Goal: Task Accomplishment & Management: Manage account settings

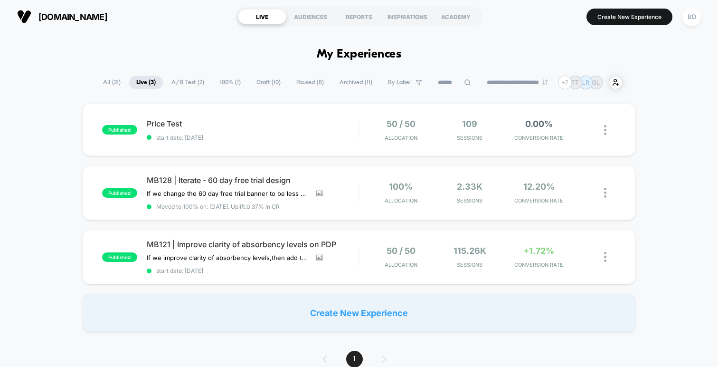
click at [31, 125] on div "published Price Test start date: [DATE] 50 / 50 Allocation 109 Sessions 0.00% C…" at bounding box center [359, 218] width 718 height 228
click at [157, 125] on span "Price Test Click to edit experience details" at bounding box center [253, 124] width 212 height 10
click at [287, 242] on span "MB121 | Improve clarity of absorbency levels on PDP" at bounding box center [253, 244] width 212 height 10
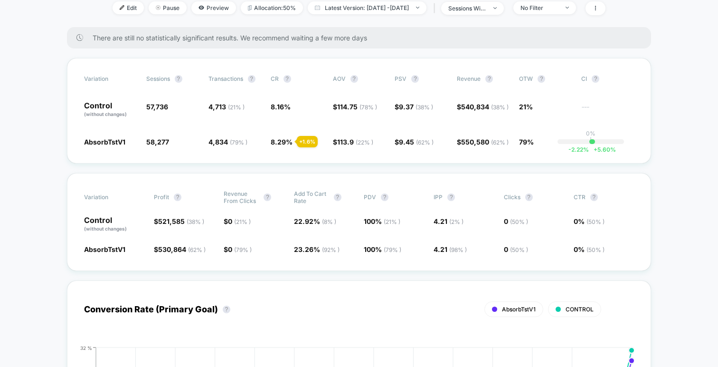
scroll to position [135, 0]
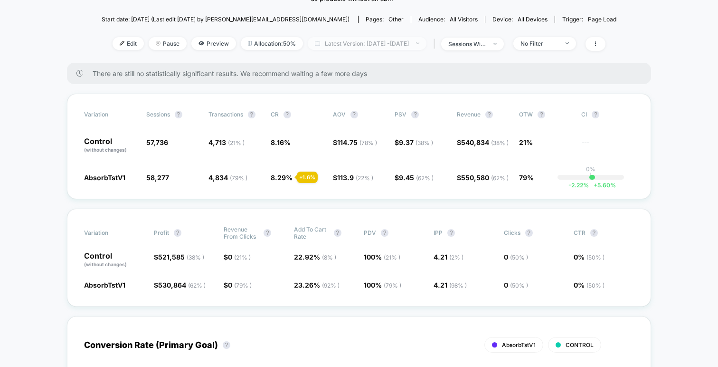
click at [399, 43] on span "Latest Version: [DATE] - [DATE]" at bounding box center [367, 43] width 119 height 13
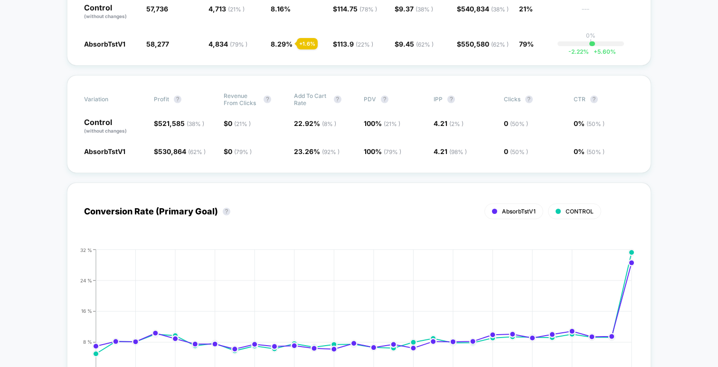
scroll to position [273, 0]
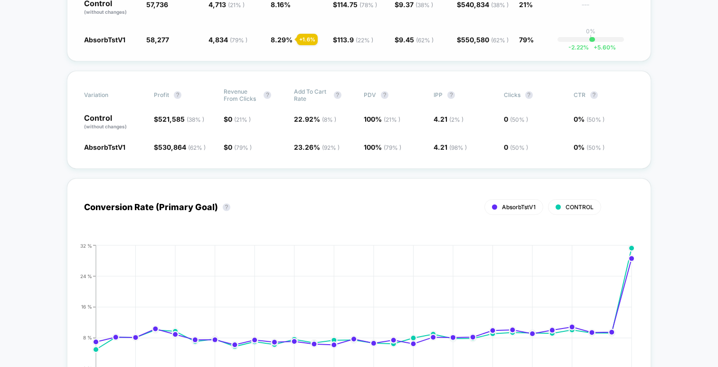
drag, startPoint x: 527, startPoint y: 39, endPoint x: 534, endPoint y: 39, distance: 6.2
click at [534, 39] on span "79%" at bounding box center [526, 40] width 15 height 8
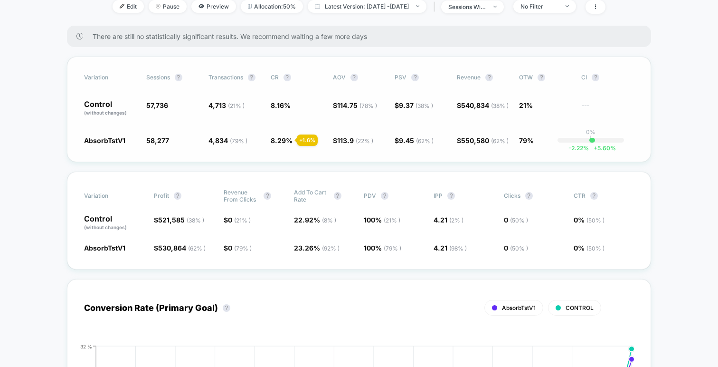
scroll to position [163, 0]
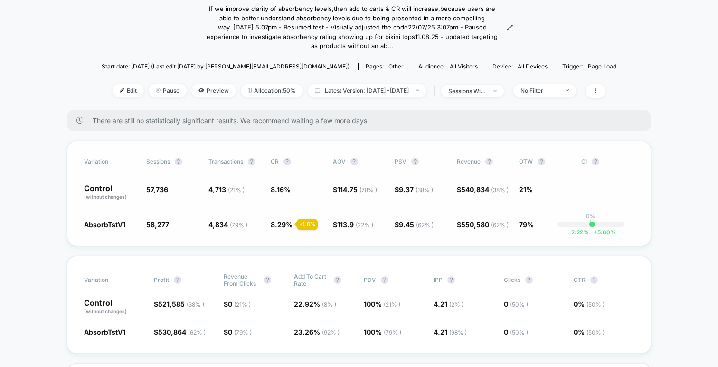
scroll to position [0, 0]
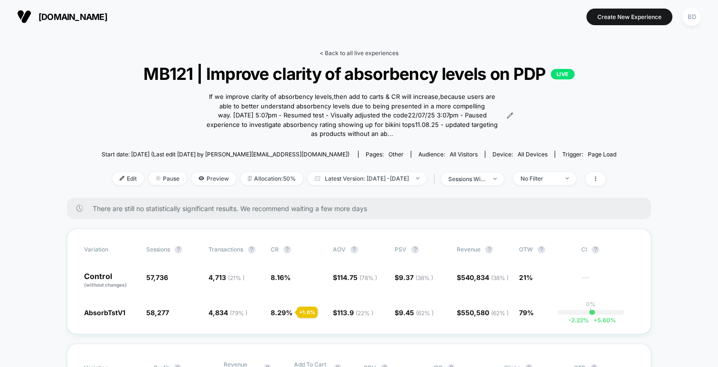
click at [386, 50] on link "< Back to all live experiences" at bounding box center [359, 52] width 79 height 7
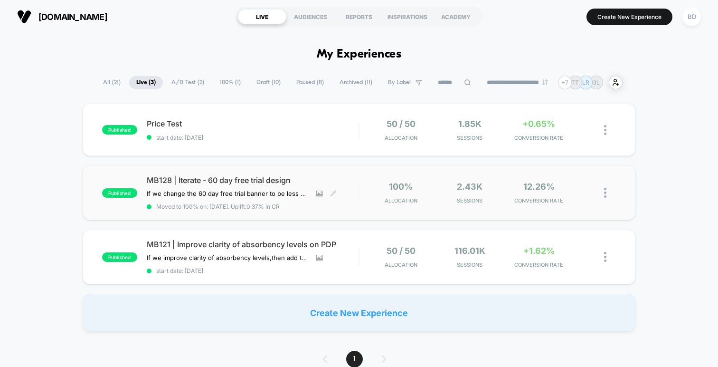
click at [248, 176] on span "MB128 | Iterate - 60 day free trial design" at bounding box center [253, 180] width 212 height 10
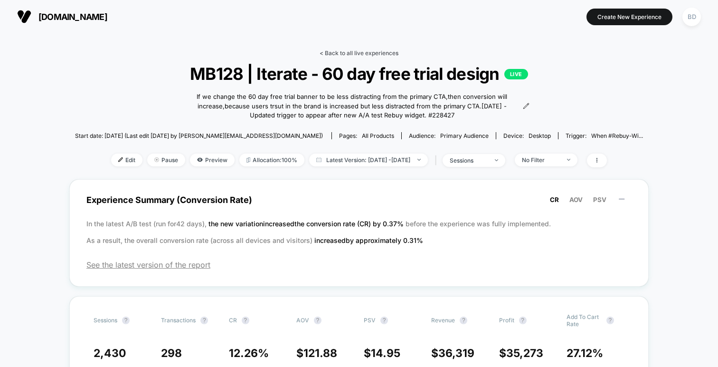
click at [354, 52] on link "< Back to all live experiences" at bounding box center [359, 52] width 79 height 7
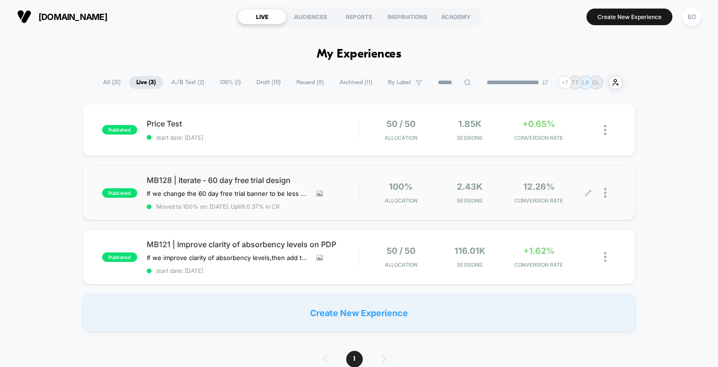
click at [603, 192] on div at bounding box center [603, 193] width 28 height 22
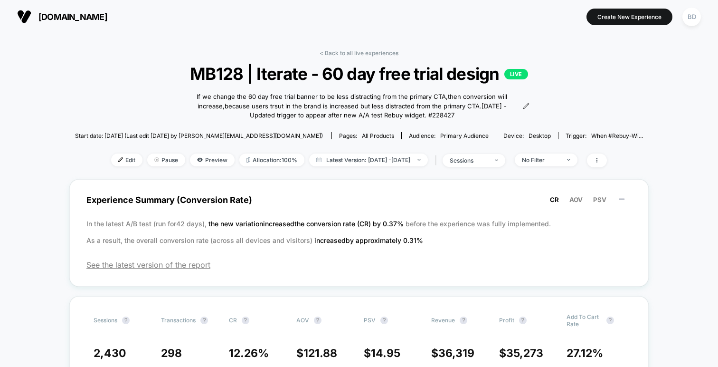
click at [405, 162] on span "Latest Version: [DATE] - [DATE]" at bounding box center [368, 159] width 119 height 13
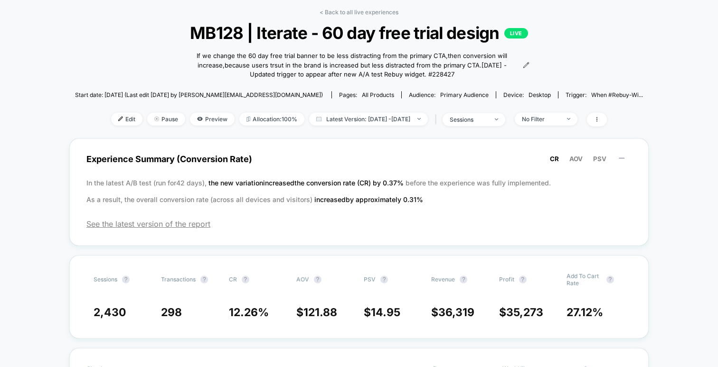
scroll to position [42, 0]
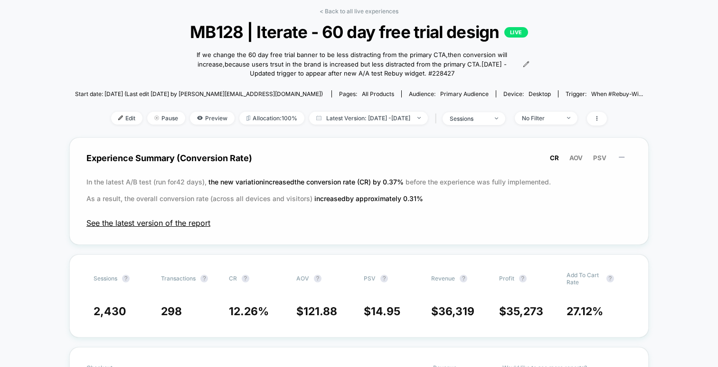
click at [161, 220] on span "See the latest version of the report" at bounding box center [358, 223] width 545 height 10
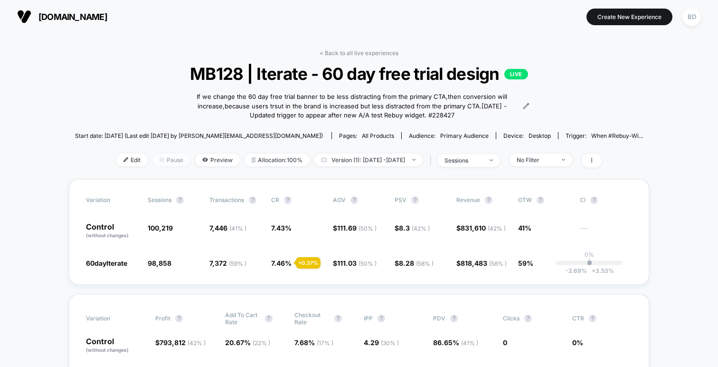
click at [153, 159] on span "Pause" at bounding box center [172, 159] width 38 height 13
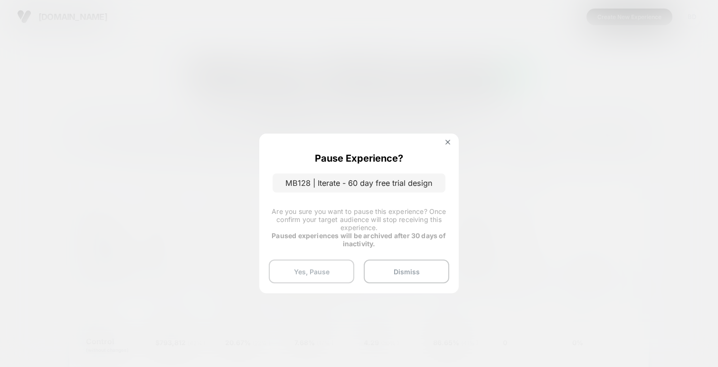
click at [322, 270] on button "Yes, Pause" at bounding box center [312, 271] width 86 height 24
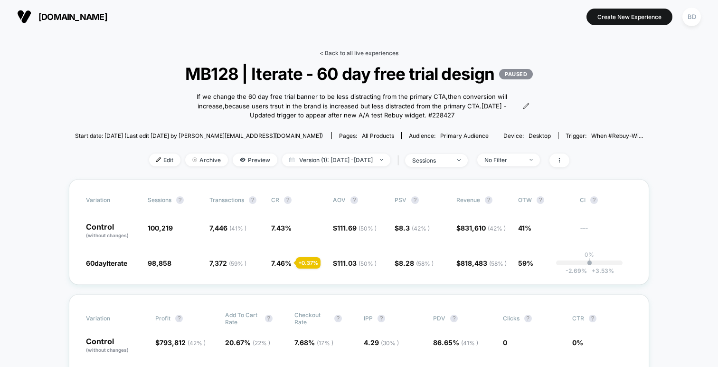
click at [353, 52] on link "< Back to all live experiences" at bounding box center [359, 52] width 79 height 7
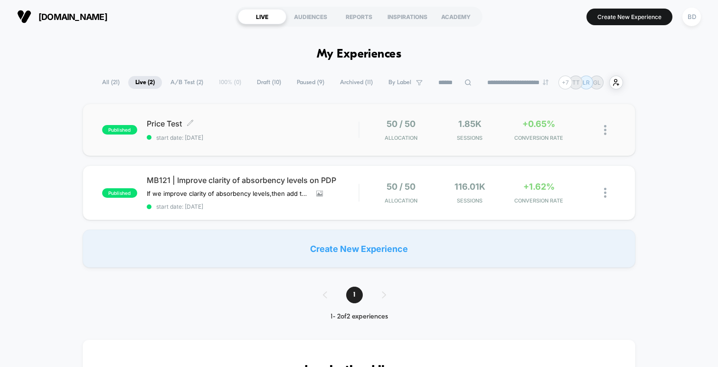
click at [170, 122] on span "Price Test Click to edit experience details" at bounding box center [253, 124] width 212 height 10
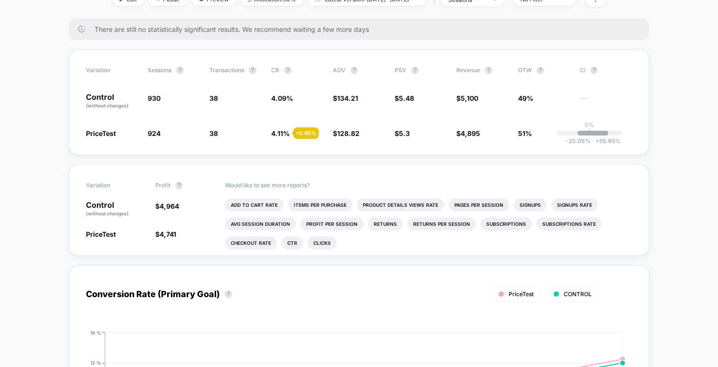
scroll to position [119, 0]
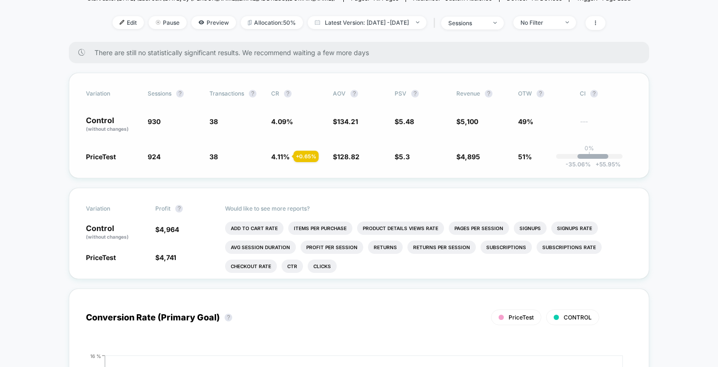
click at [526, 154] on span "51%" at bounding box center [525, 157] width 14 height 8
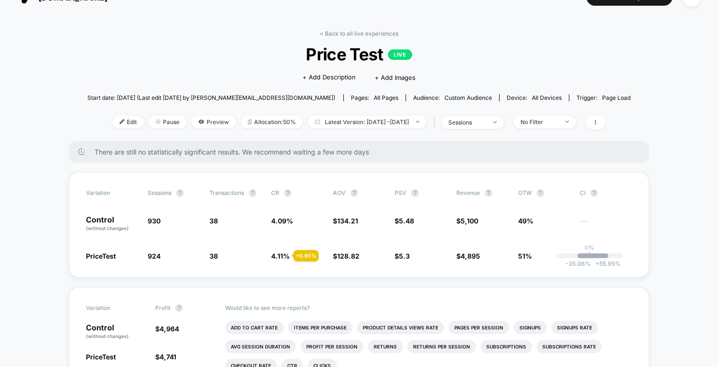
scroll to position [0, 0]
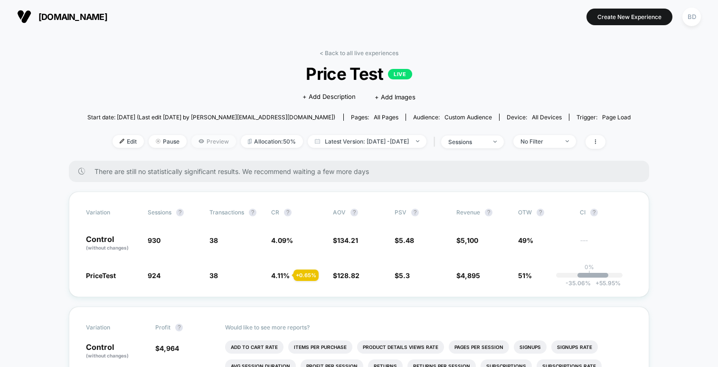
click at [191, 141] on span "Preview" at bounding box center [213, 141] width 45 height 13
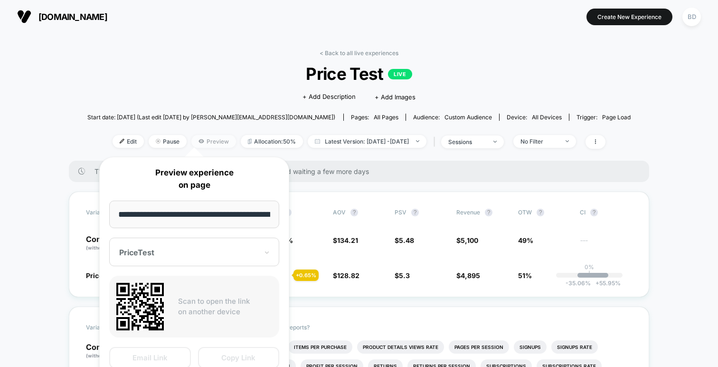
scroll to position [0, 130]
click at [187, 103] on div "< Back to all live experiences Price Test LIVE Click to edit experience details…" at bounding box center [359, 104] width 544 height 111
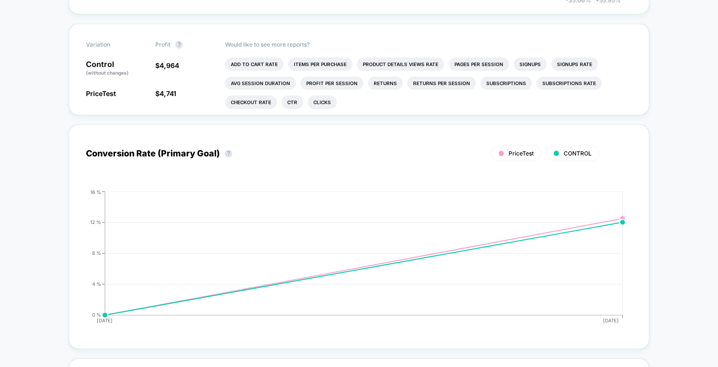
scroll to position [0, 0]
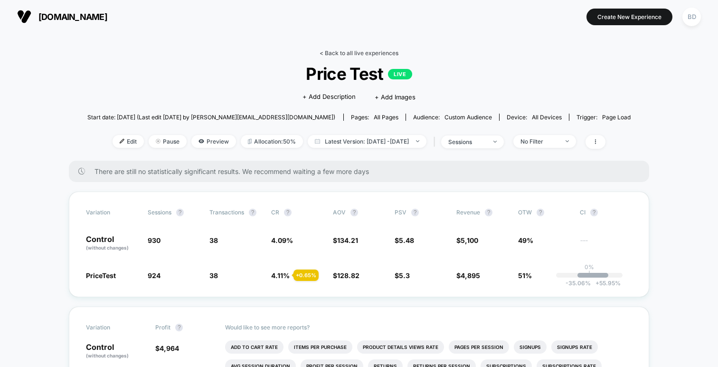
click at [348, 54] on link "< Back to all live experiences" at bounding box center [359, 52] width 79 height 7
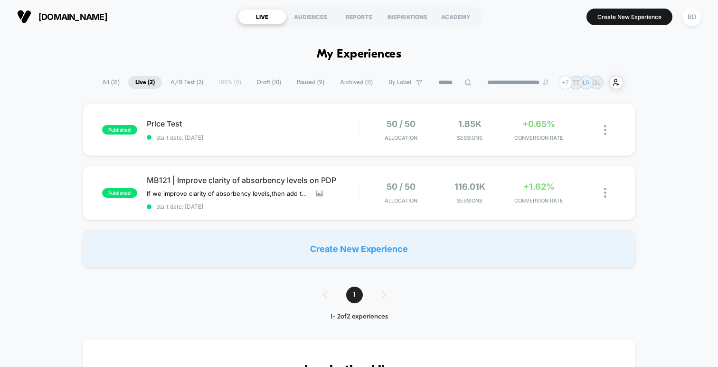
click at [645, 121] on div "published Price Test start date: [DATE] 50 / 50 Allocation 1.85k Sessions +0.65…" at bounding box center [359, 186] width 718 height 164
